Goal: Task Accomplishment & Management: Use online tool/utility

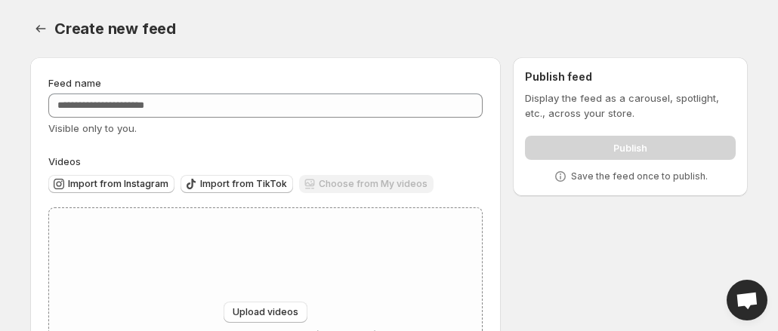
scroll to position [140, 0]
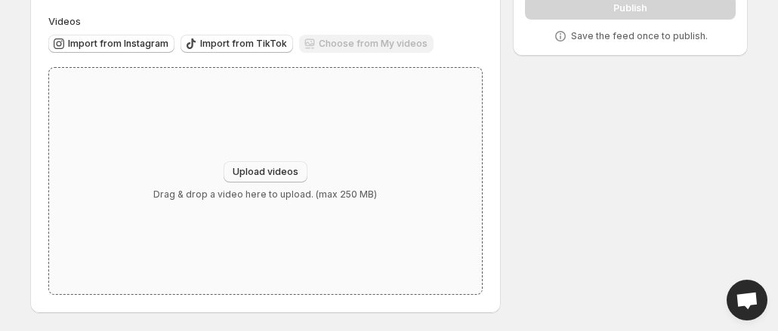
click at [277, 171] on span "Upload videos" at bounding box center [266, 172] width 66 height 12
type input "**********"
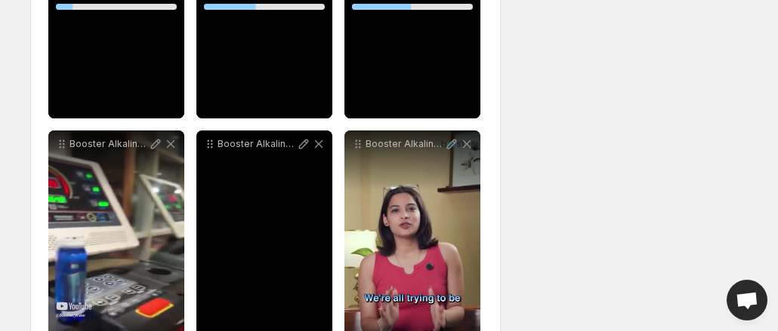
scroll to position [283, 0]
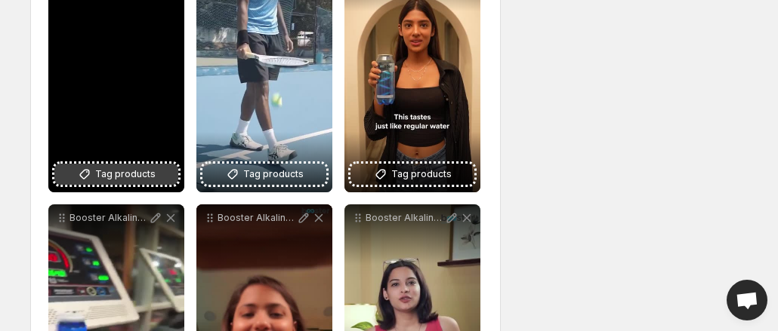
click at [118, 167] on span "Tag products" at bounding box center [125, 174] width 60 height 15
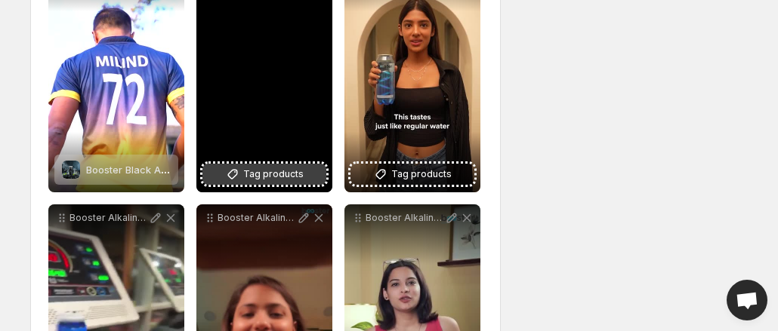
click at [265, 172] on span "Tag products" at bounding box center [273, 174] width 60 height 15
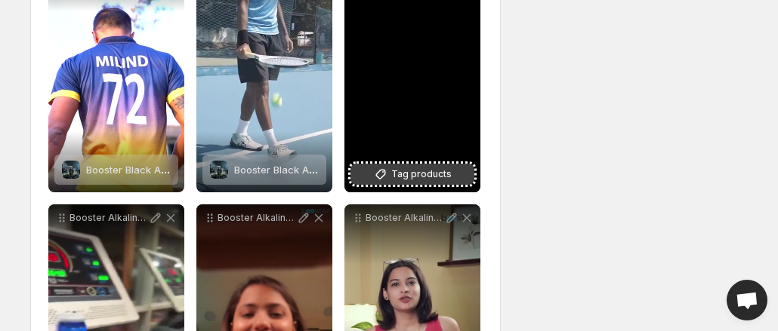
click at [417, 168] on span "Tag products" at bounding box center [421, 174] width 60 height 15
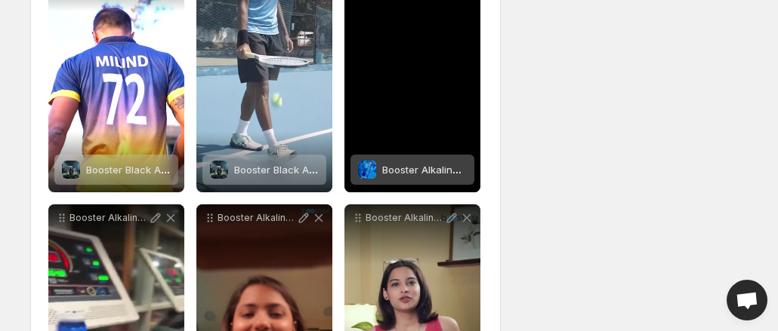
click at [387, 170] on span "Booster Alkaline Water | pH 8-8.5 | 500ml" at bounding box center [481, 170] width 198 height 12
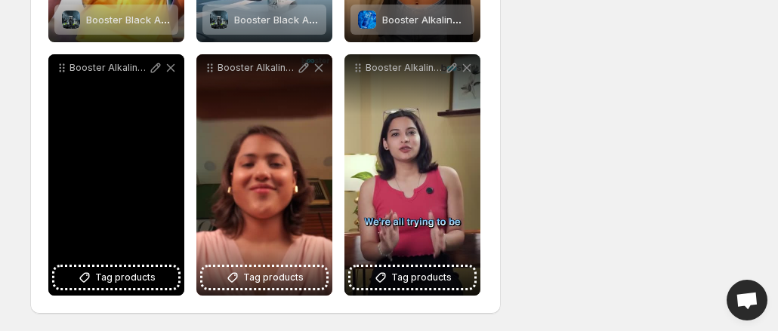
scroll to position [434, 0]
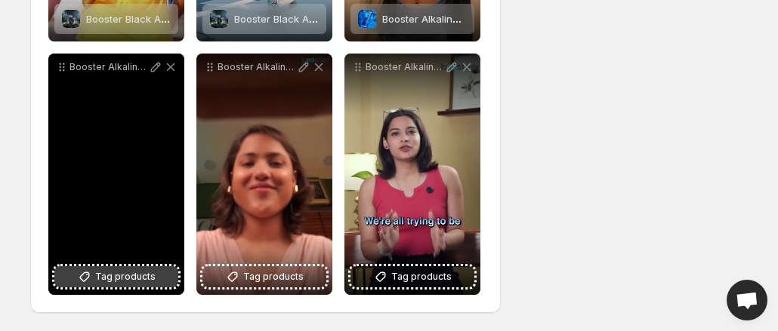
click at [100, 279] on span "Tag products" at bounding box center [125, 277] width 60 height 15
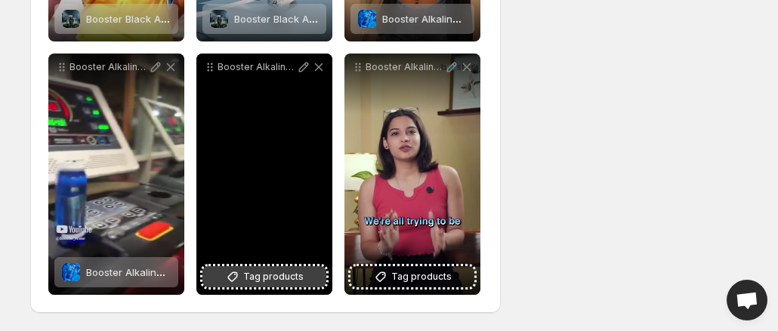
click at [279, 278] on span "Tag products" at bounding box center [273, 277] width 60 height 15
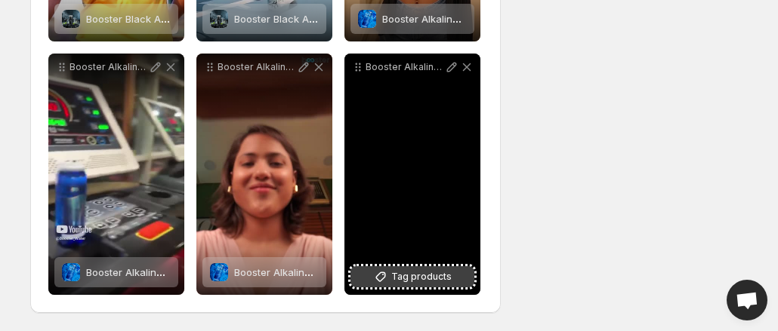
click at [405, 279] on span "Tag products" at bounding box center [421, 277] width 60 height 15
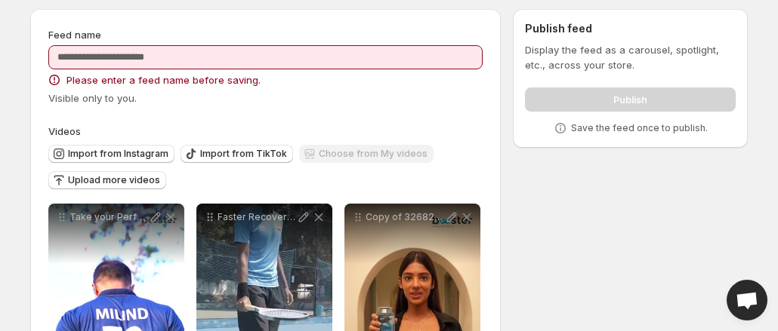
scroll to position [0, 0]
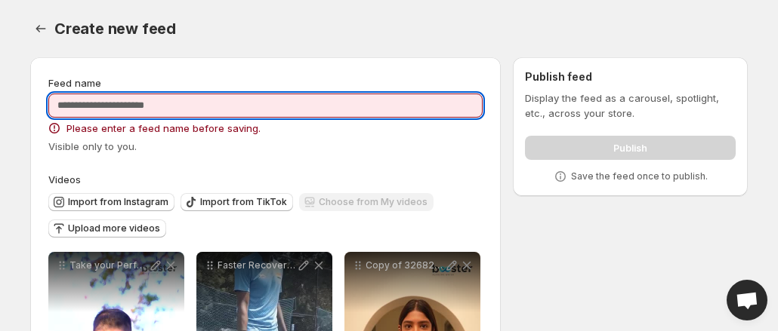
click at [240, 111] on input "Feed name" at bounding box center [265, 106] width 434 height 24
type input "*"
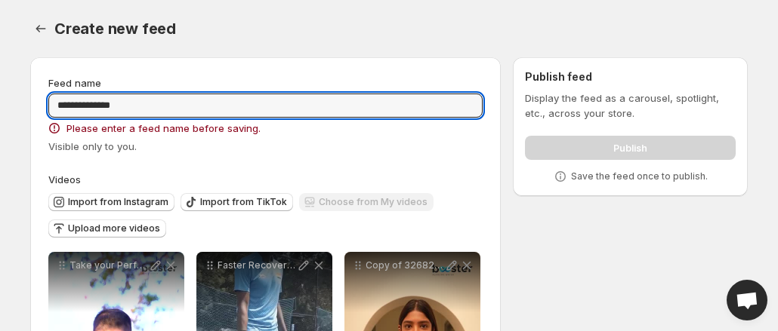
type input "**********"
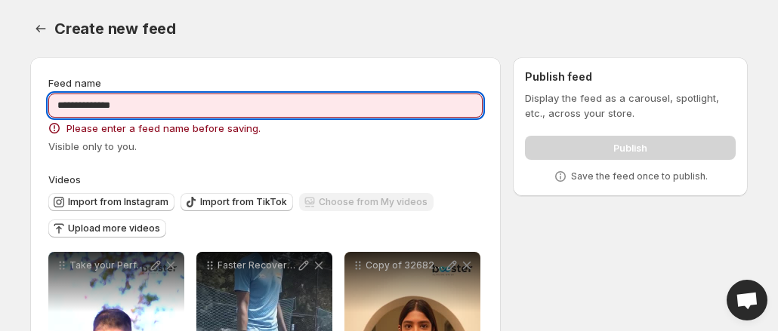
click at [341, 150] on div "Visible only to you." at bounding box center [265, 146] width 434 height 15
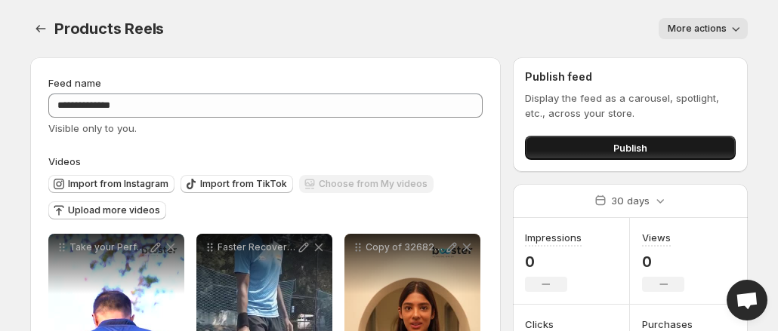
click at [613, 146] on span "Publish" at bounding box center [630, 147] width 34 height 15
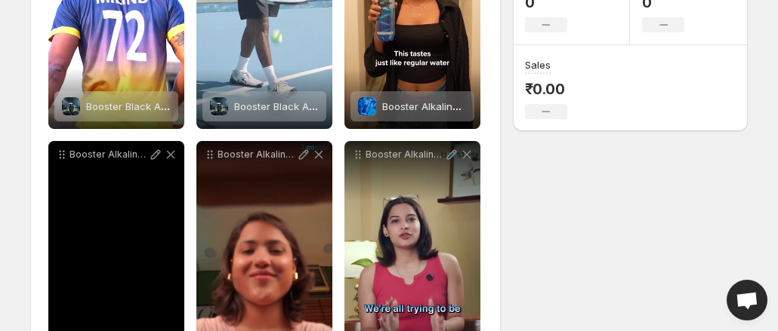
scroll to position [283, 0]
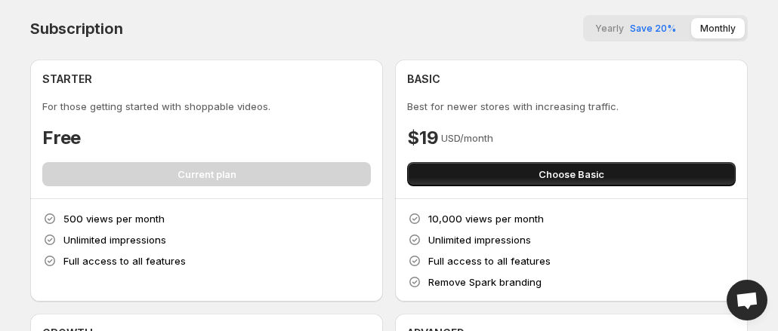
click at [538, 182] on span "Choose Basic" at bounding box center [571, 174] width 66 height 15
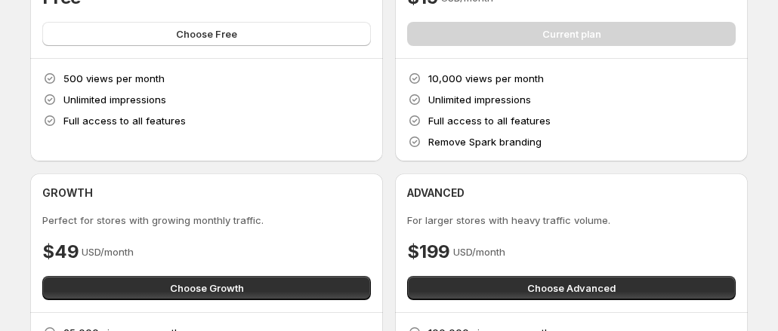
scroll to position [302, 0]
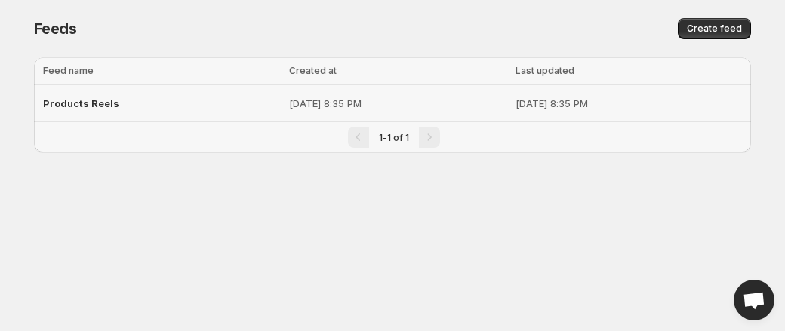
click at [100, 100] on span "Products Reels" at bounding box center [81, 103] width 76 height 12
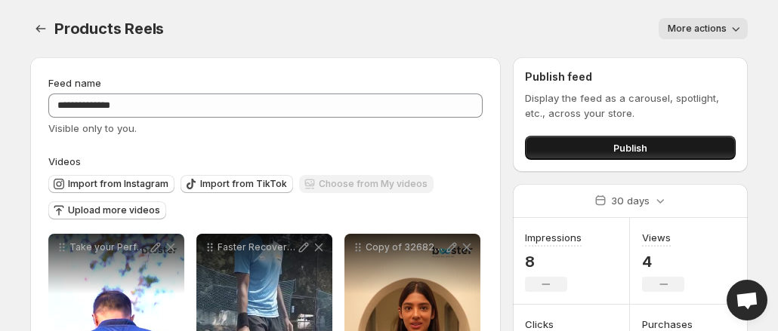
click at [624, 148] on span "Publish" at bounding box center [630, 147] width 34 height 15
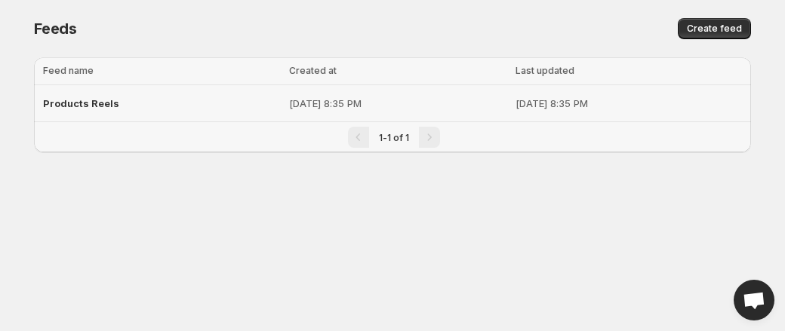
click at [289, 103] on p "Sep 16, 2025, 8:35 PM" at bounding box center [398, 103] width 218 height 15
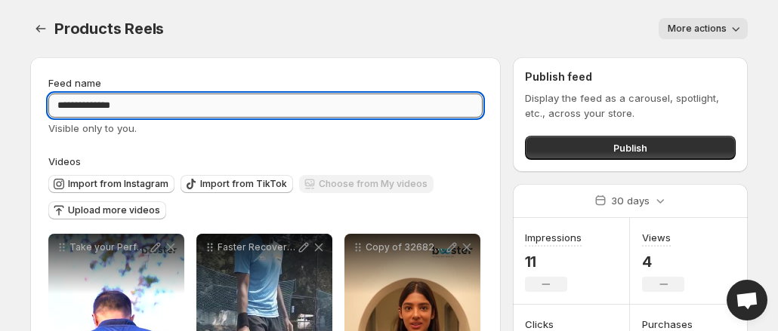
click at [157, 109] on input "**********" at bounding box center [265, 106] width 434 height 24
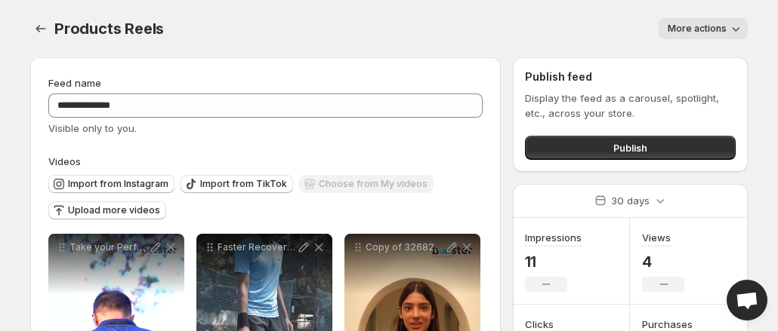
click at [730, 29] on icon "button" at bounding box center [735, 28] width 15 height 15
click at [583, 12] on div "Products Reels. This page is ready Products Reels More actions More actions Mor…" at bounding box center [388, 28] width 717 height 57
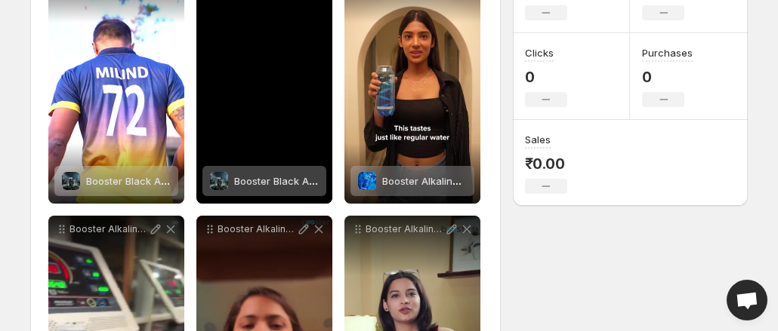
scroll to position [208, 0]
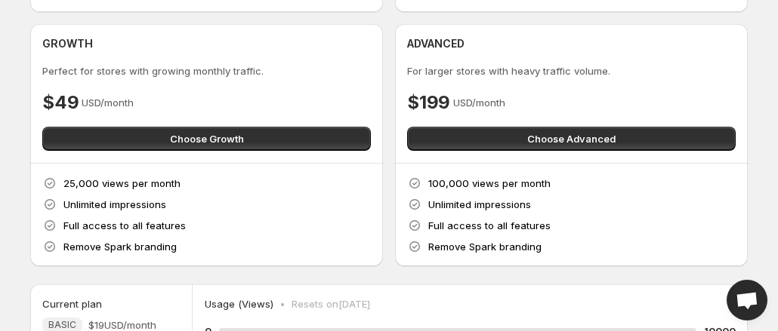
scroll to position [302, 0]
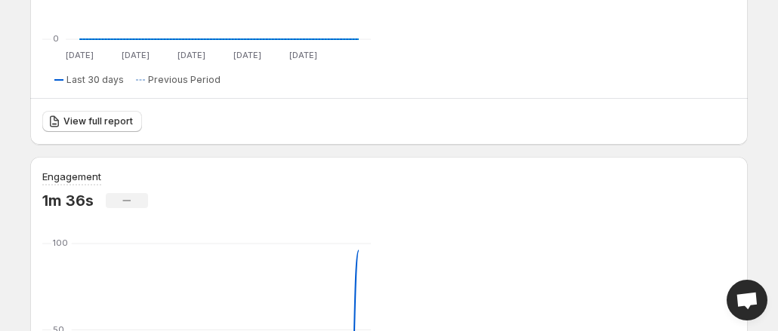
scroll to position [378, 0]
